Goal: Task Accomplishment & Management: Use online tool/utility

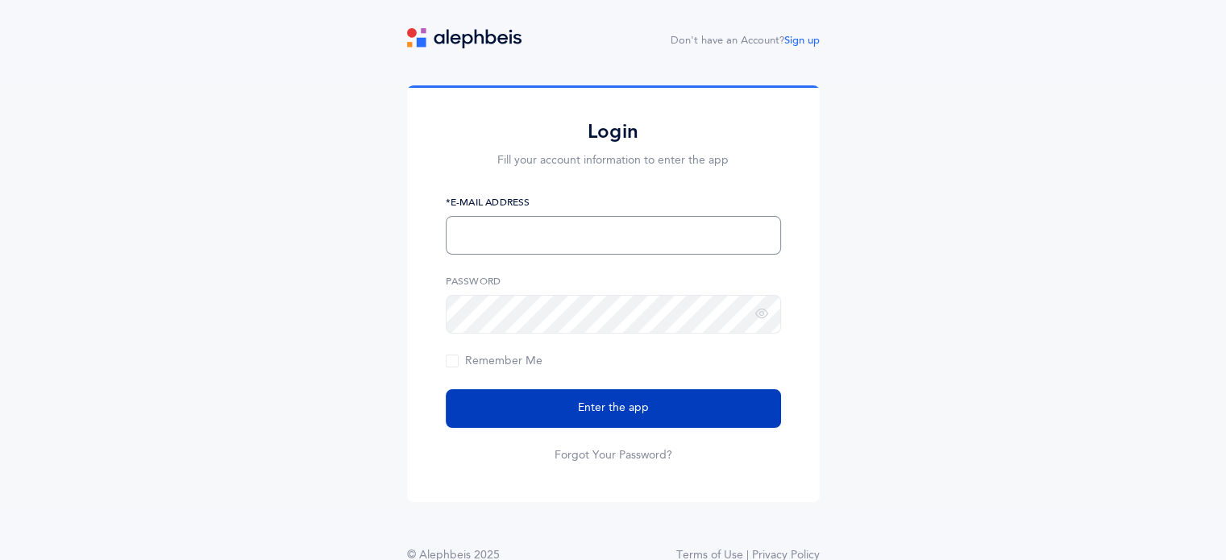
type input "[EMAIL_ADDRESS][PERSON_NAME][DOMAIN_NAME]"
click at [620, 409] on span "Enter the app" at bounding box center [613, 408] width 71 height 17
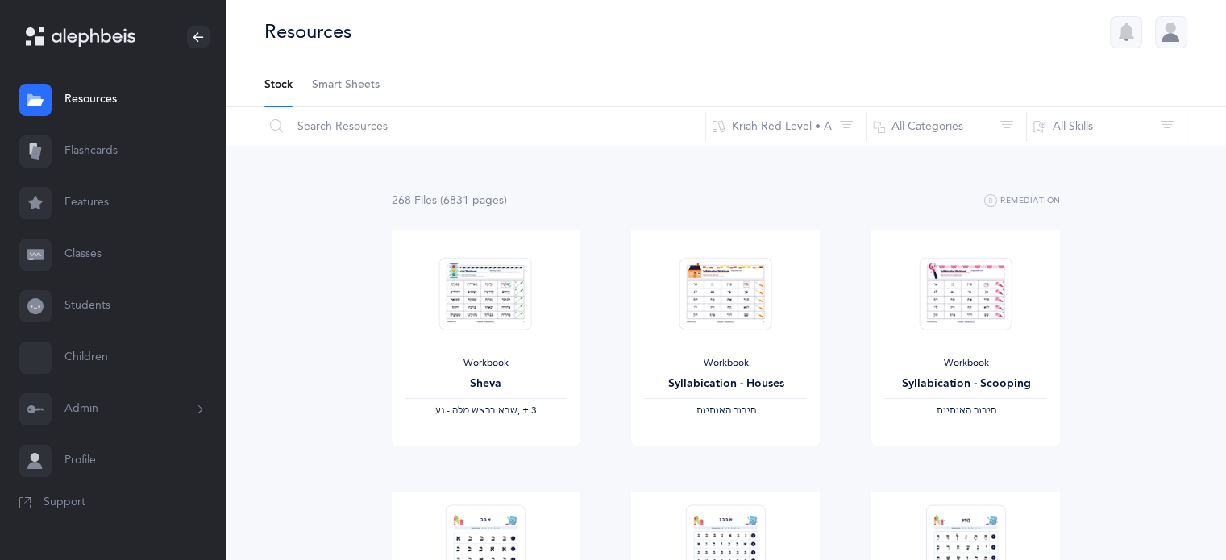
click at [97, 250] on link "Classes" at bounding box center [113, 255] width 226 height 52
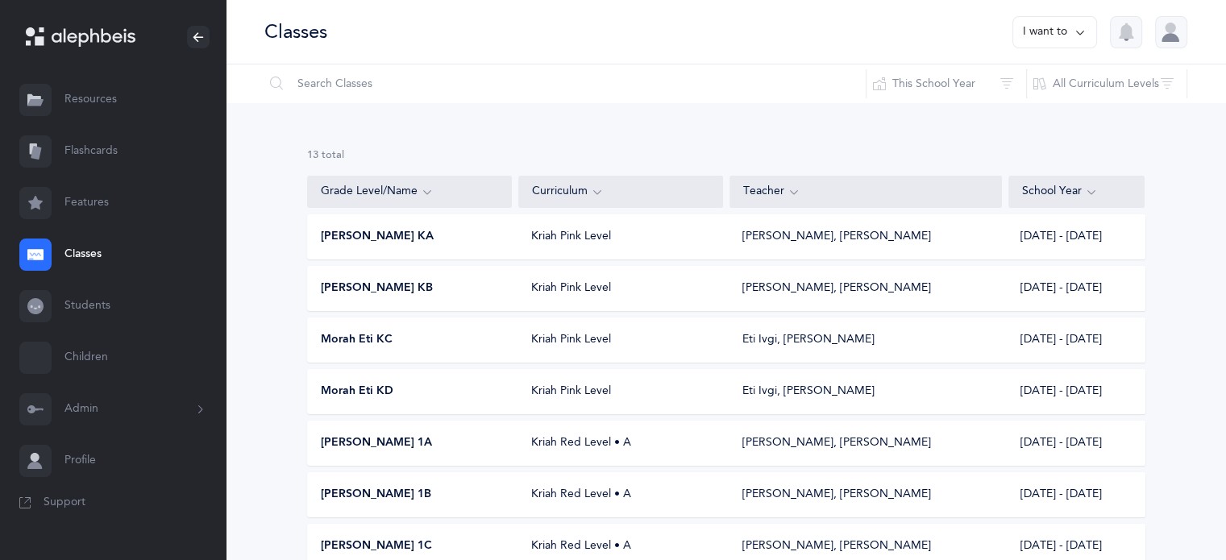
click at [431, 393] on div "Morah Eti KD" at bounding box center [410, 392] width 205 height 16
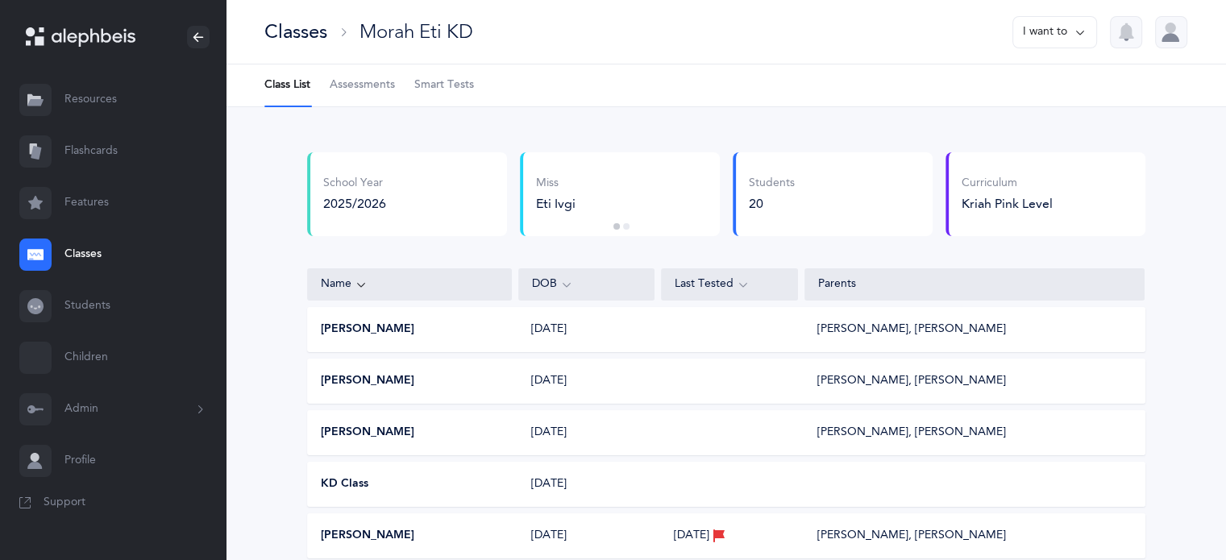
click at [443, 87] on span "Smart Tests" at bounding box center [444, 85] width 60 height 16
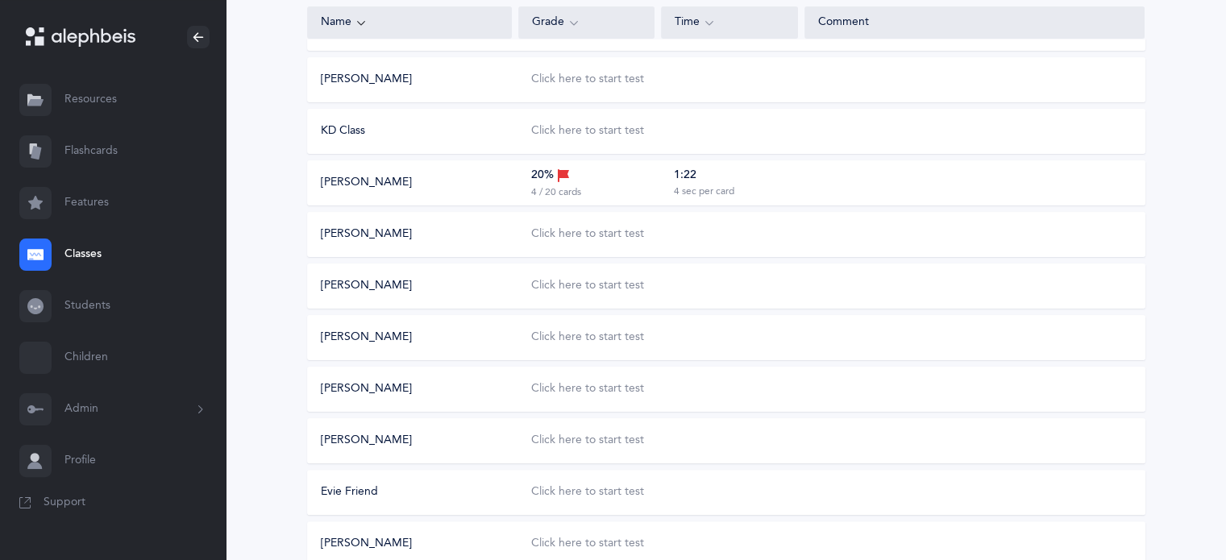
scroll to position [322, 0]
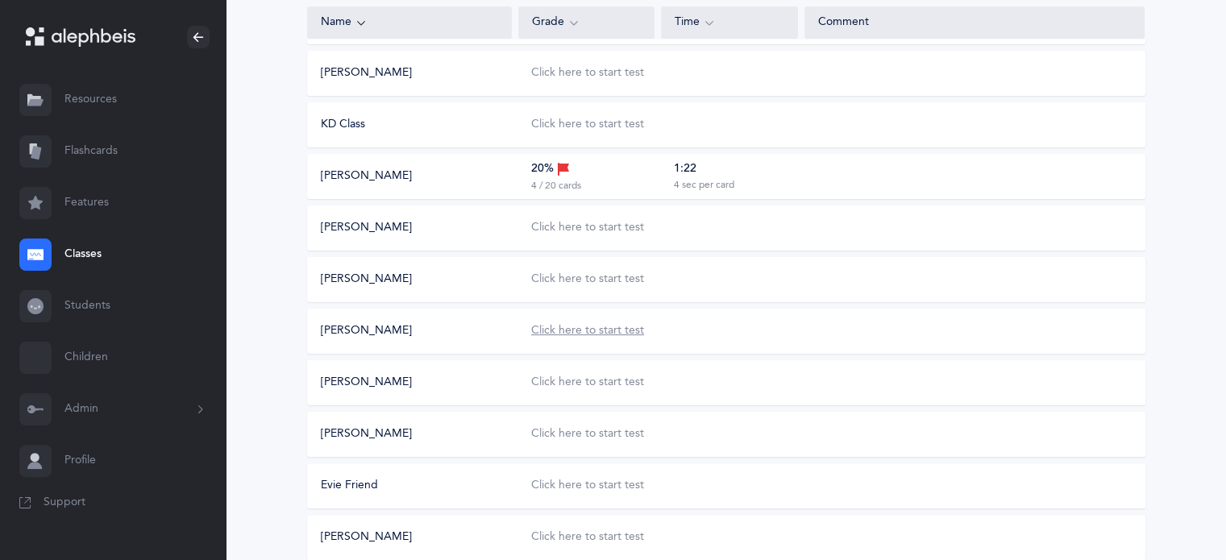
click at [559, 331] on div "Click here to start test" at bounding box center [587, 331] width 113 height 16
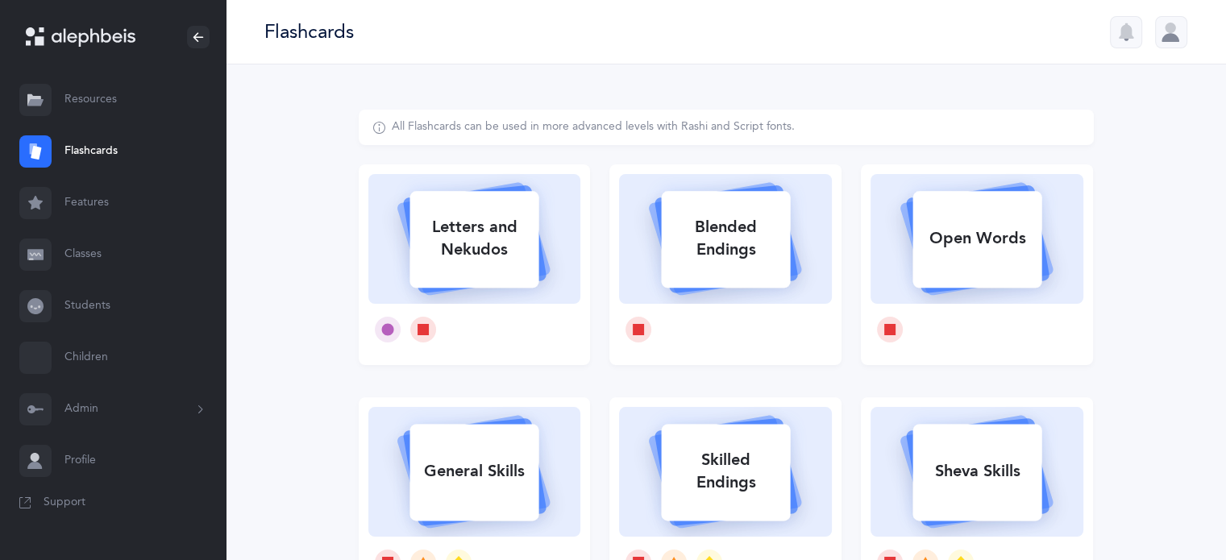
click at [74, 152] on link "Flashcards" at bounding box center [113, 152] width 226 height 52
